Goal: Consume media (video, audio)

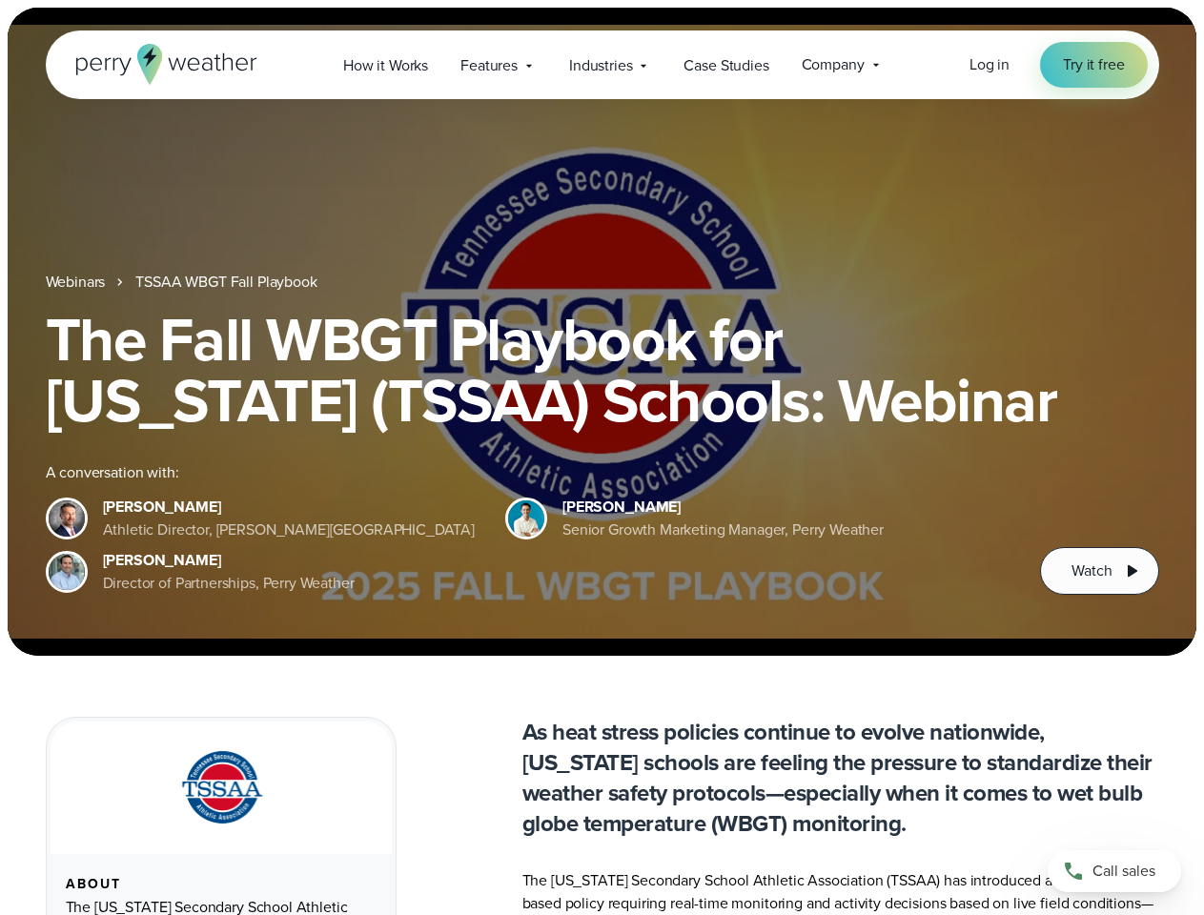
click at [601, 458] on div "The Fall WBGT Playbook for [US_STATE] (TSSAA) Schools: Webinar A conversation w…" at bounding box center [602, 452] width 1113 height 286
click at [601, 65] on span "Industries" at bounding box center [600, 65] width 63 height 23
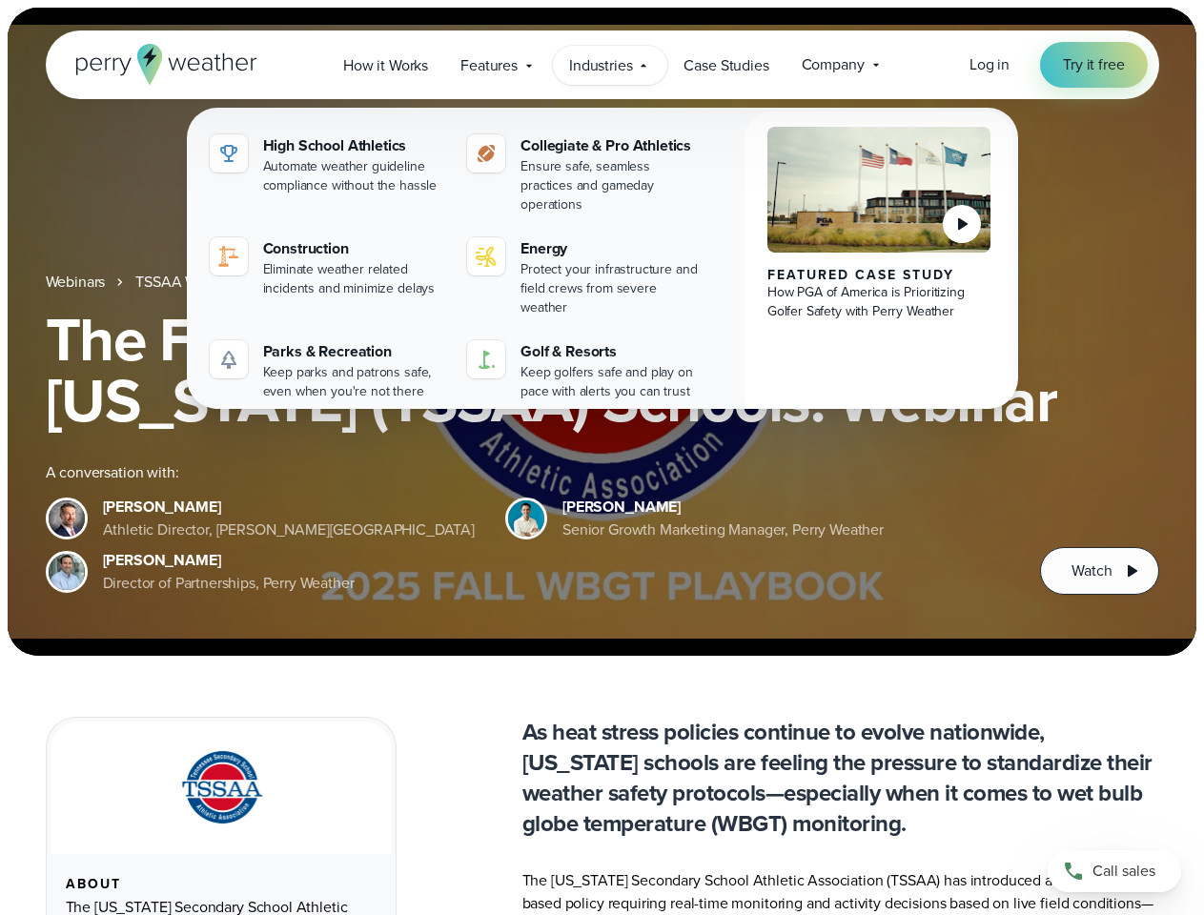
click at [601, 332] on h1 "The Fall WBGT Playbook for [US_STATE] (TSSAA) Schools: Webinar" at bounding box center [602, 370] width 1113 height 122
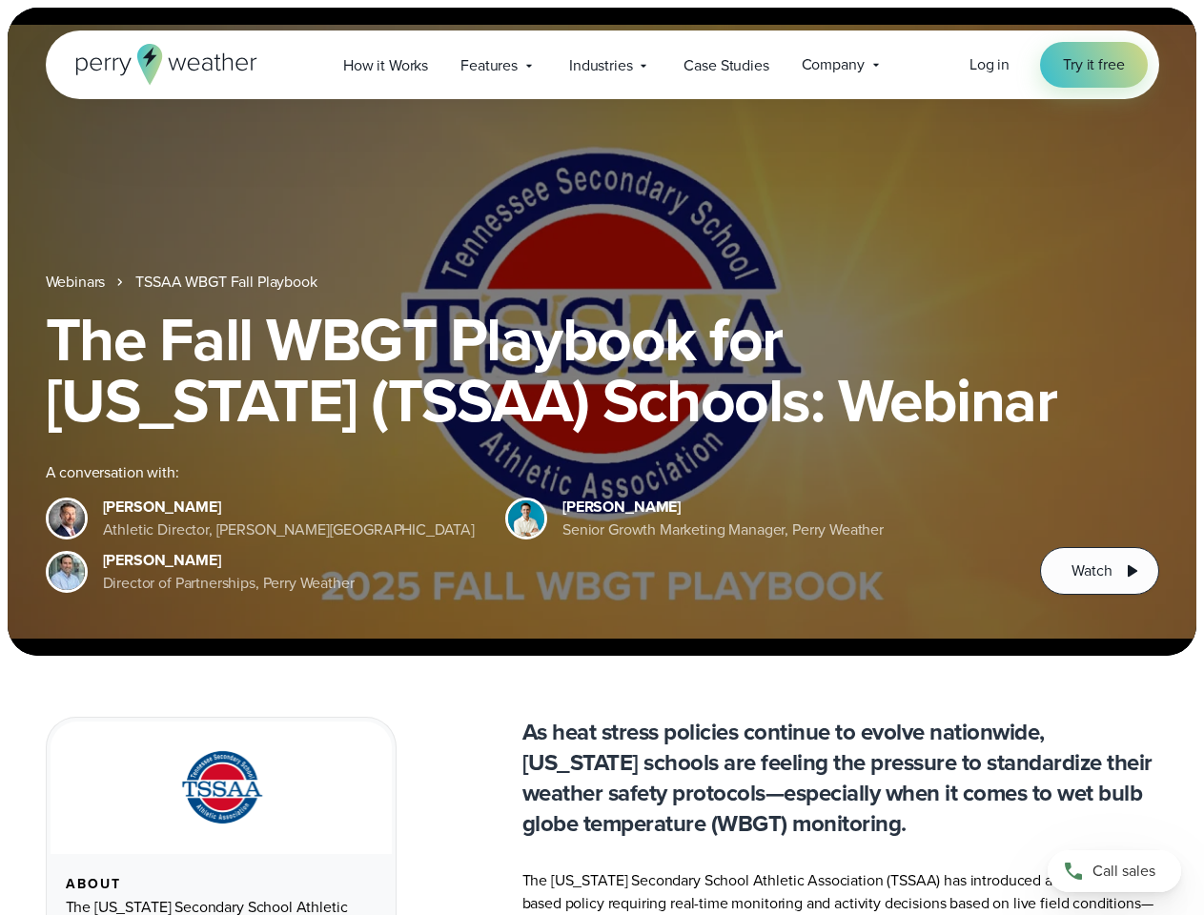
click at [228, 282] on link "TSSAA WBGT Fall Playbook" at bounding box center [225, 282] width 181 height 23
click at [1099, 571] on span "Watch" at bounding box center [1091, 571] width 40 height 23
